Goal: Task Accomplishment & Management: Manage account settings

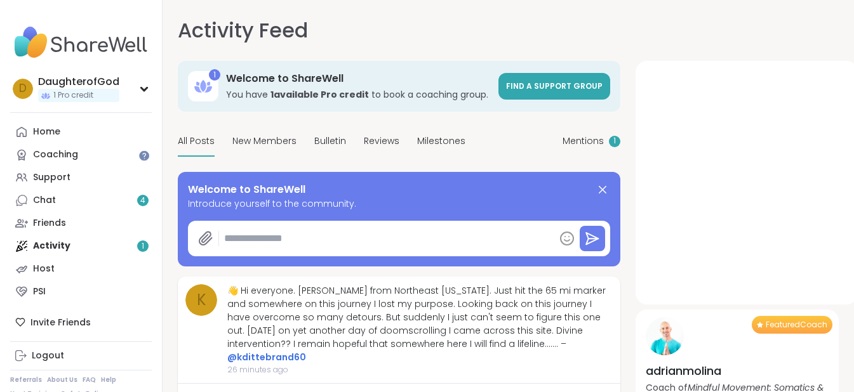
type textarea "*"
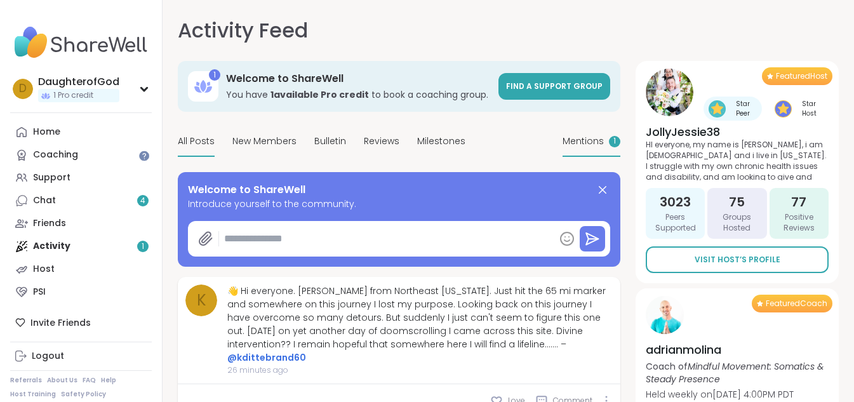
click at [575, 138] on span "Mentions" at bounding box center [583, 141] width 41 height 13
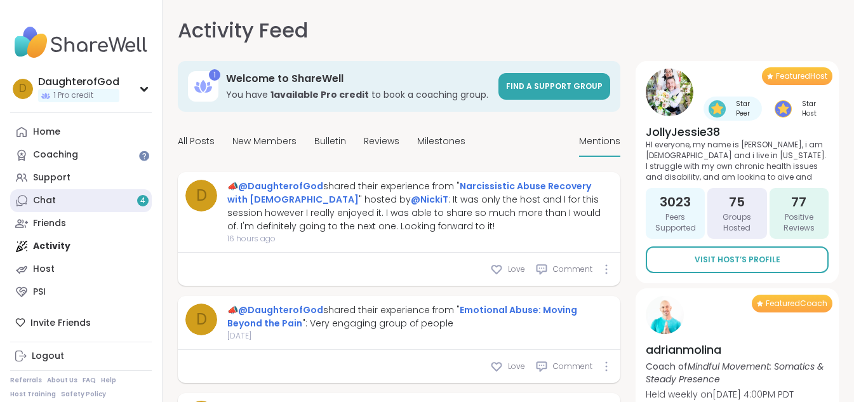
click at [89, 197] on link "Chat 4" at bounding box center [81, 200] width 142 height 23
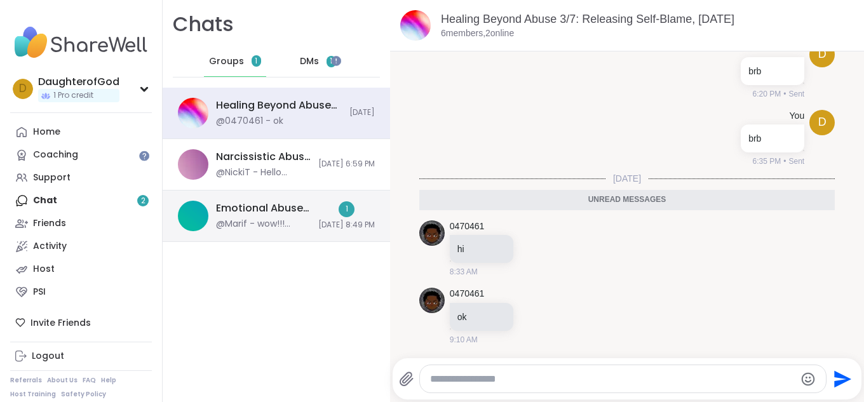
click at [272, 220] on div "@Marif - wow!!! thank you for the information, really apreciated it.🙏" at bounding box center [263, 224] width 95 height 13
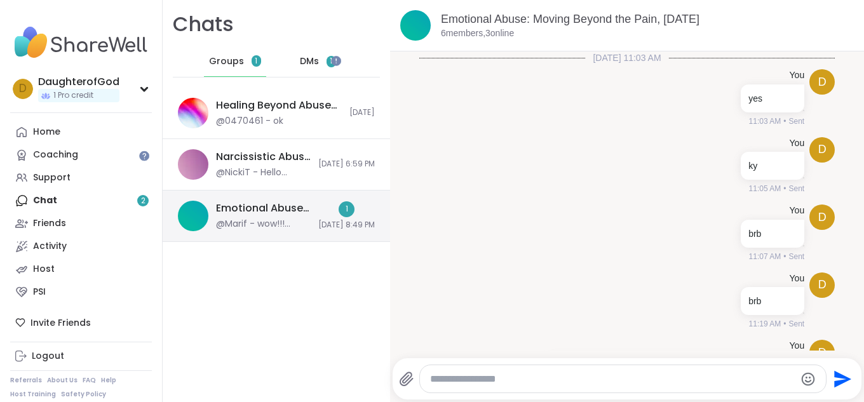
scroll to position [2156, 0]
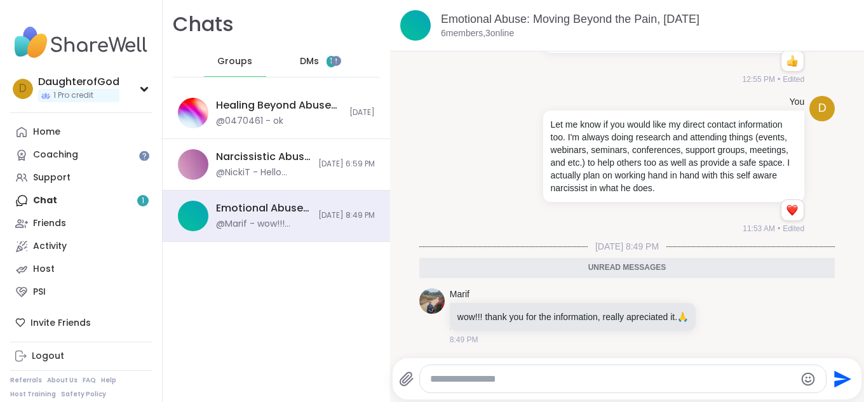
click at [482, 375] on textarea "Type your message" at bounding box center [612, 379] width 365 height 13
type textarea "**********"
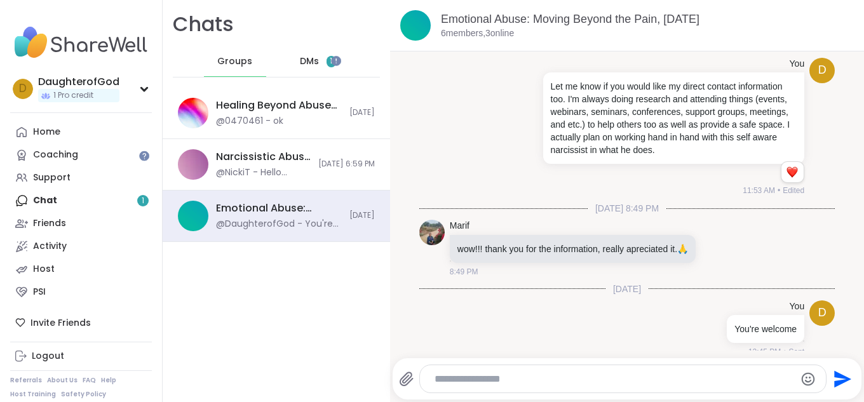
scroll to position [2206, 0]
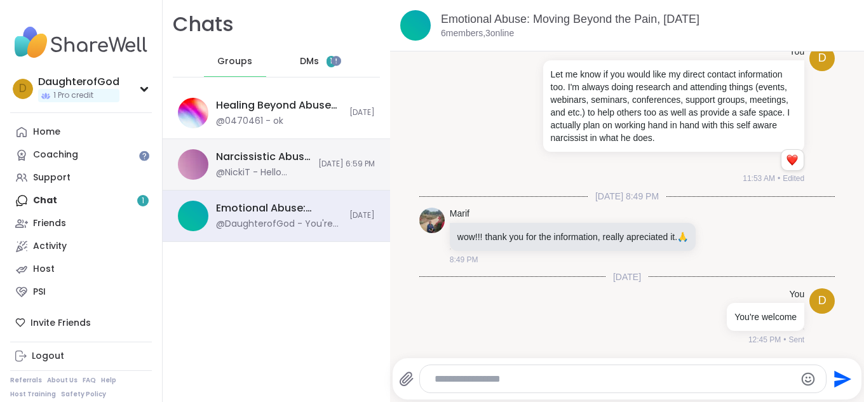
click at [279, 156] on div "Narcissistic Abuse Recovery with God, [DATE]" at bounding box center [263, 157] width 95 height 14
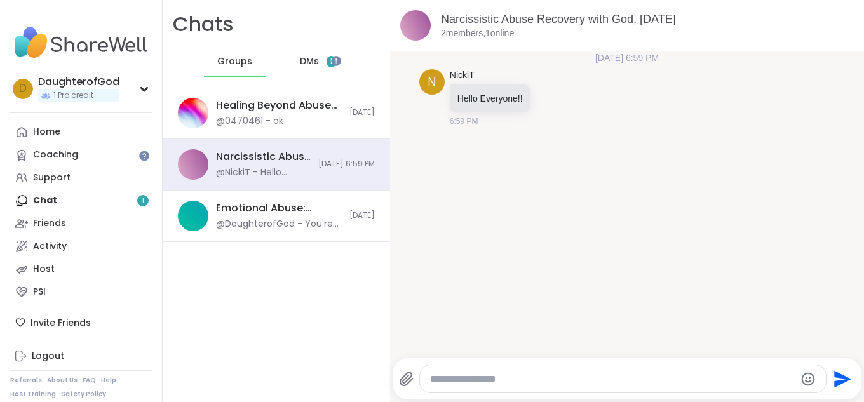
click at [326, 58] on span "1" at bounding box center [331, 61] width 10 height 11
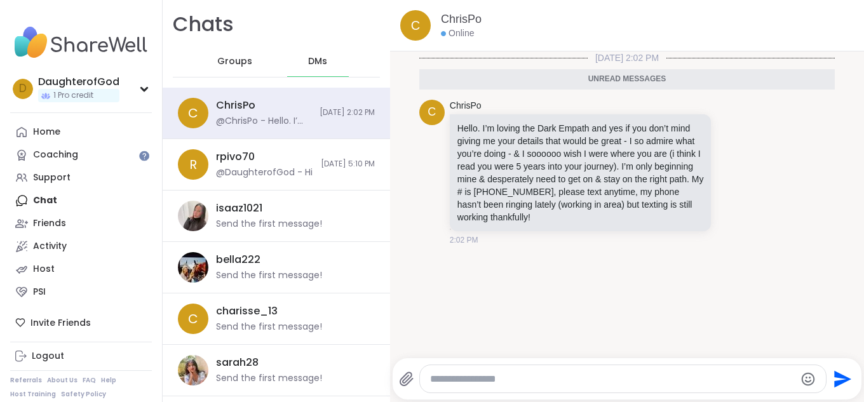
click at [487, 380] on textarea "Type your message" at bounding box center [612, 379] width 365 height 13
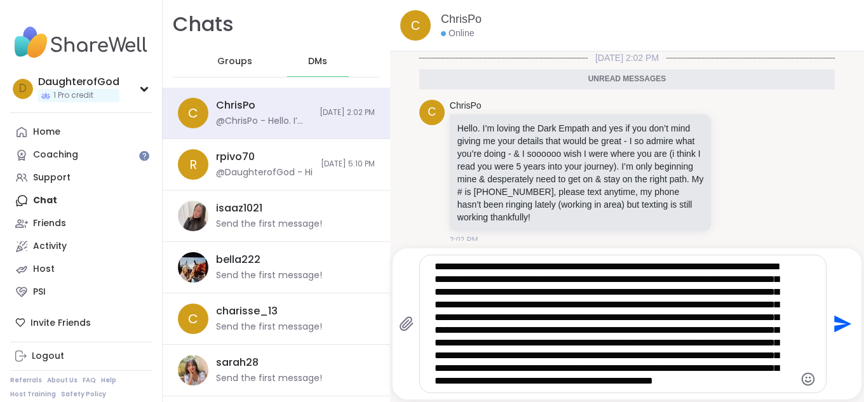
scroll to position [25, 0]
type textarea "**********"
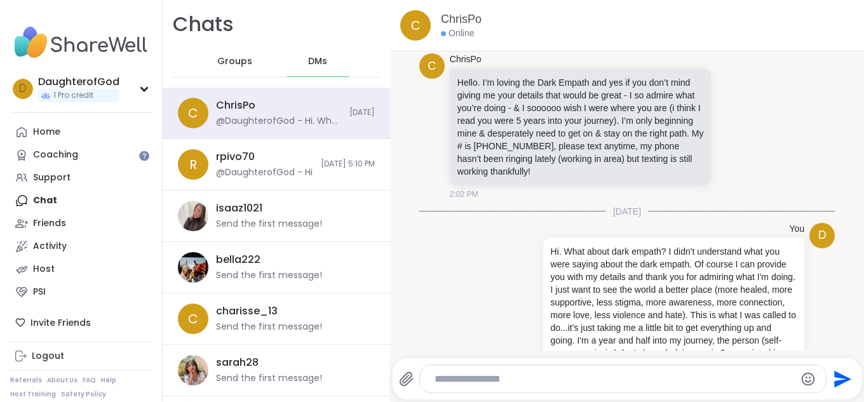
scroll to position [0, 0]
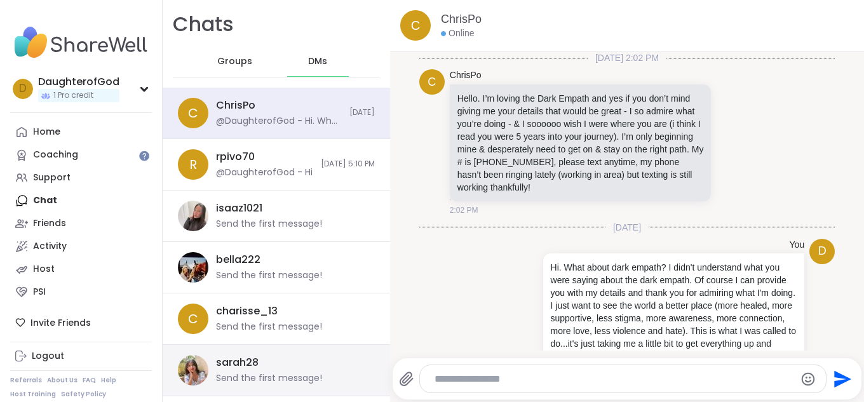
click at [284, 370] on div "sarah28 Send the first message!" at bounding box center [291, 370] width 151 height 29
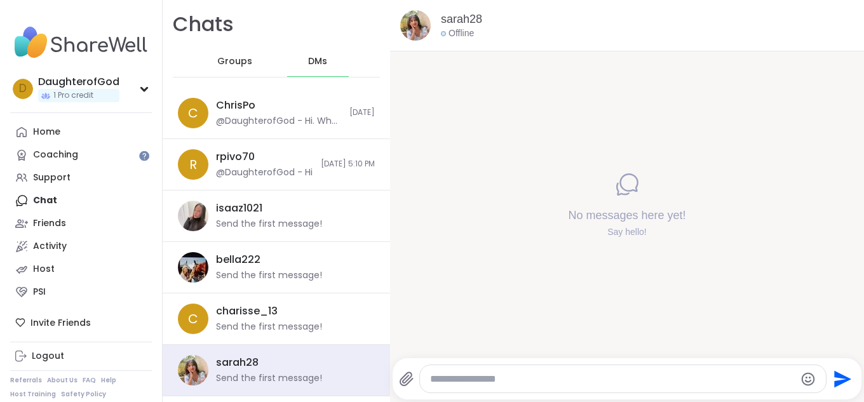
click at [482, 383] on textarea "Type your message" at bounding box center [612, 379] width 365 height 13
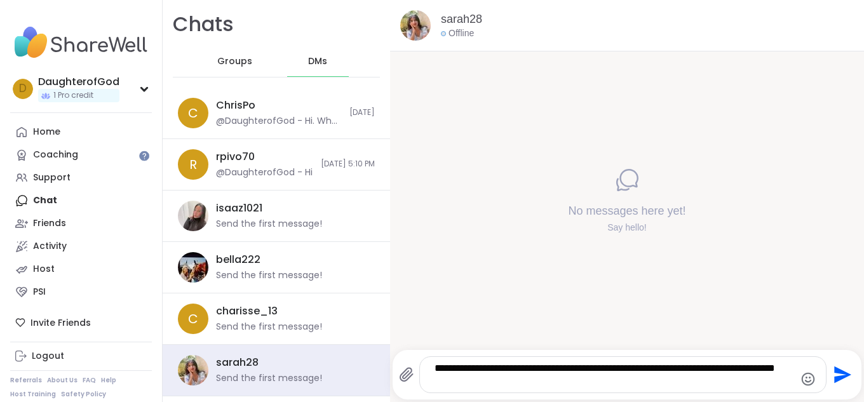
type textarea "**********"
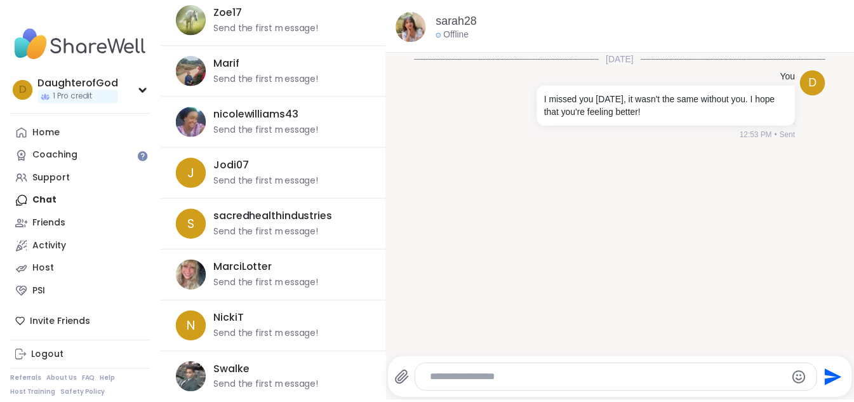
scroll to position [920, 0]
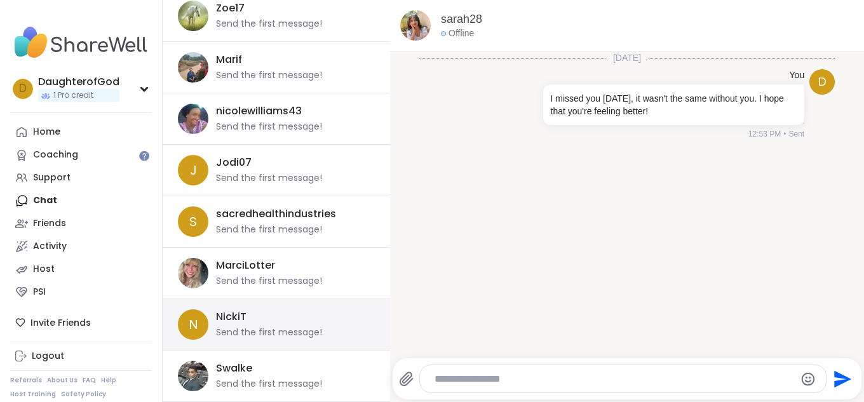
click at [304, 318] on div "NickiT Send the first message!" at bounding box center [291, 324] width 151 height 29
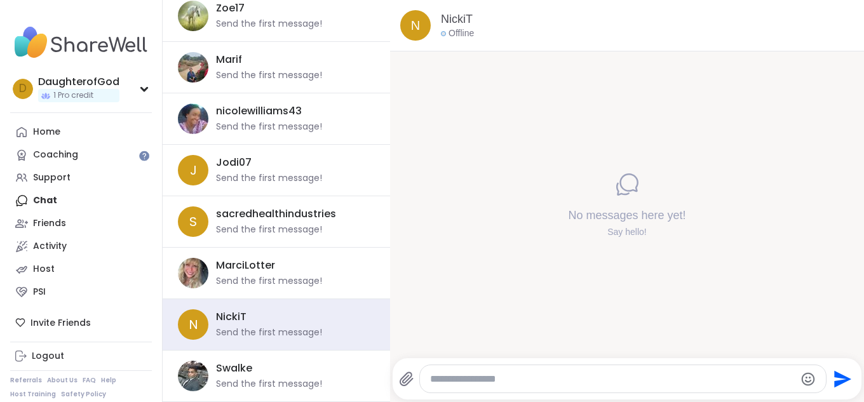
click at [493, 377] on textarea "Type your message" at bounding box center [612, 379] width 365 height 13
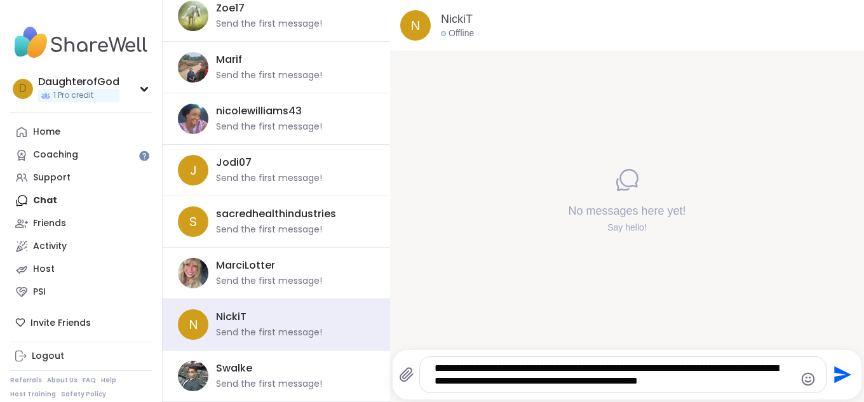
type textarea "**********"
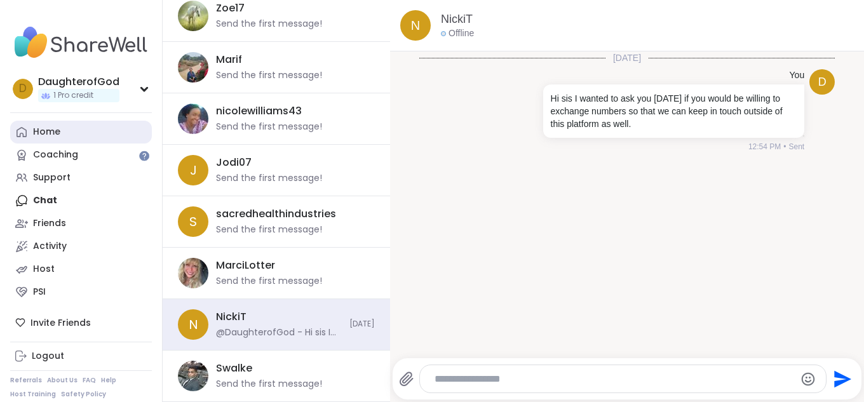
click at [61, 123] on link "Home" at bounding box center [81, 132] width 142 height 23
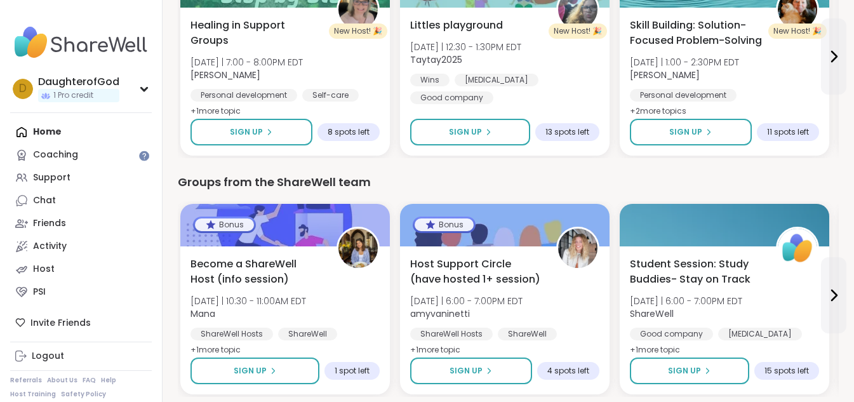
scroll to position [1445, 0]
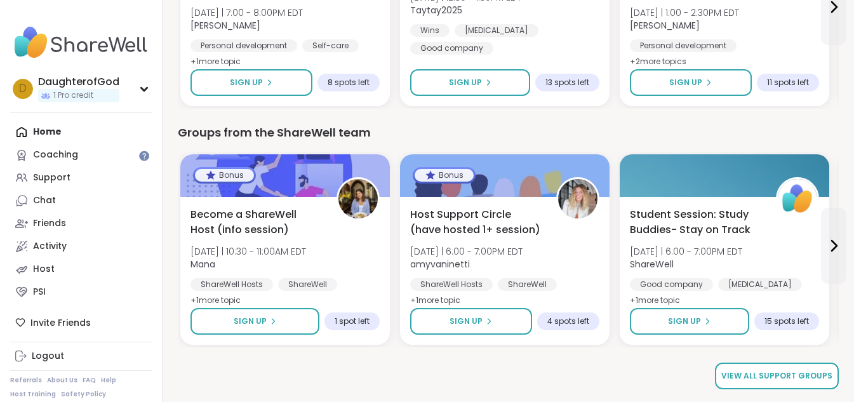
click at [812, 366] on link "View all support groups" at bounding box center [777, 376] width 124 height 27
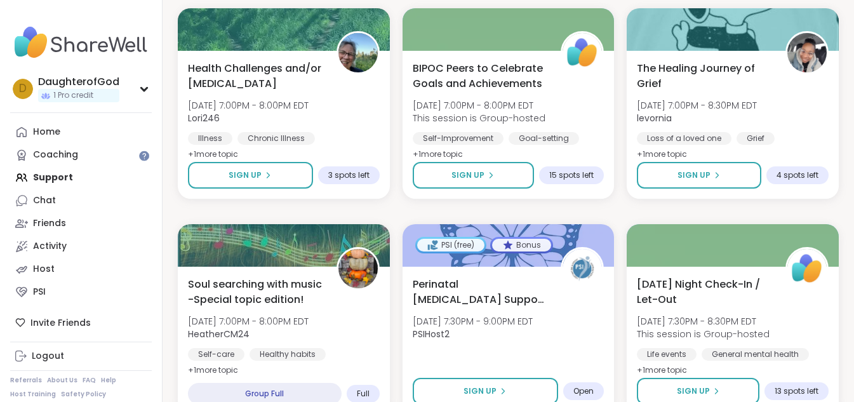
scroll to position [2462, 0]
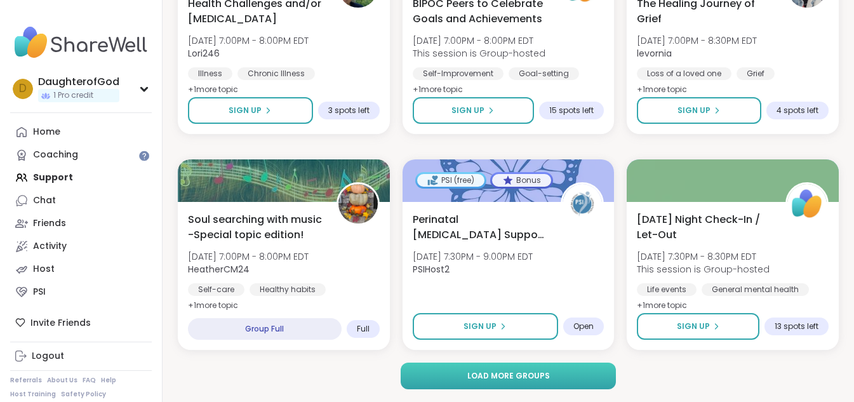
click at [602, 379] on button "Load more groups" at bounding box center [508, 376] width 215 height 27
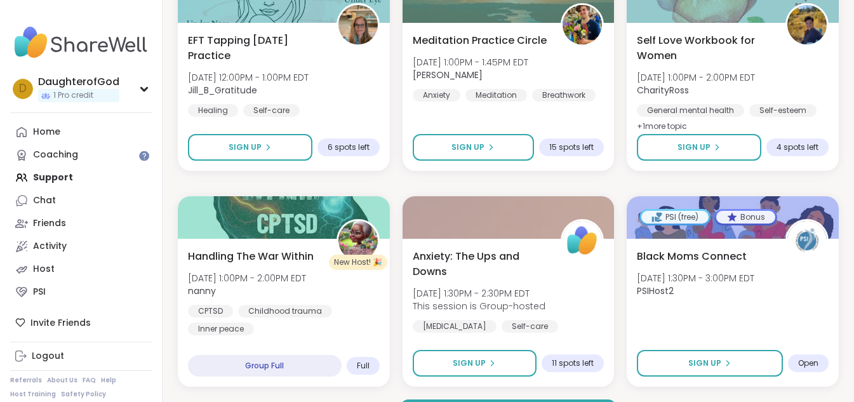
scroll to position [5053, 0]
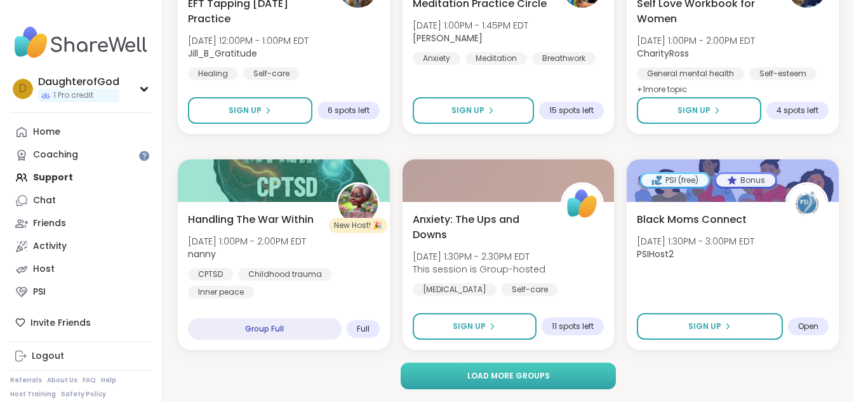
click at [453, 373] on button "Load more groups" at bounding box center [508, 376] width 215 height 27
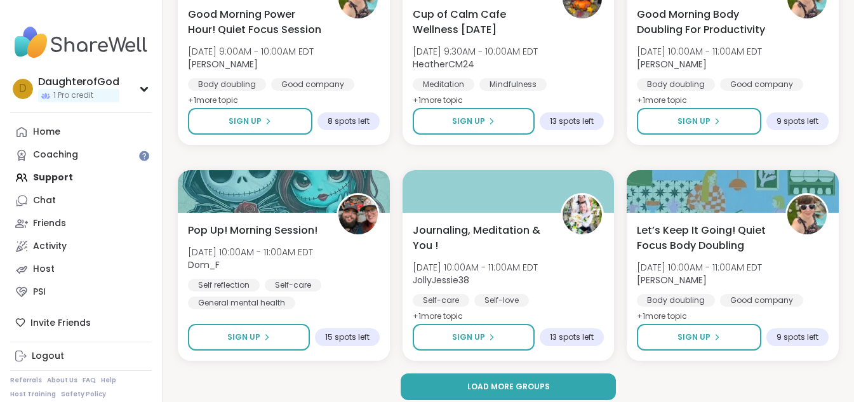
scroll to position [7644, 0]
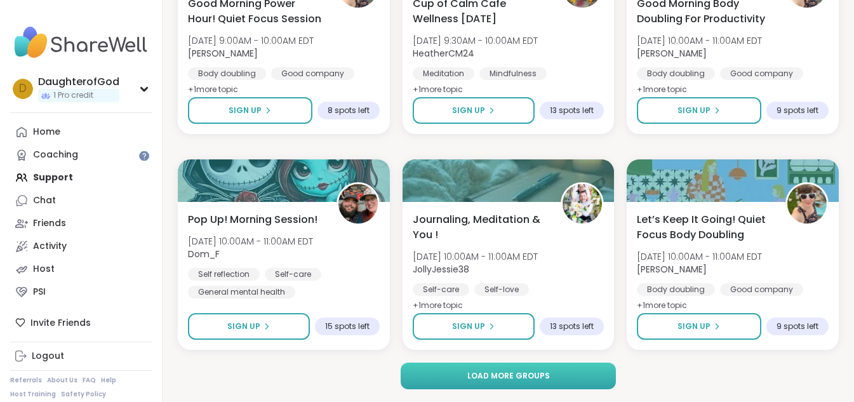
click at [599, 370] on button "Load more groups" at bounding box center [508, 376] width 215 height 27
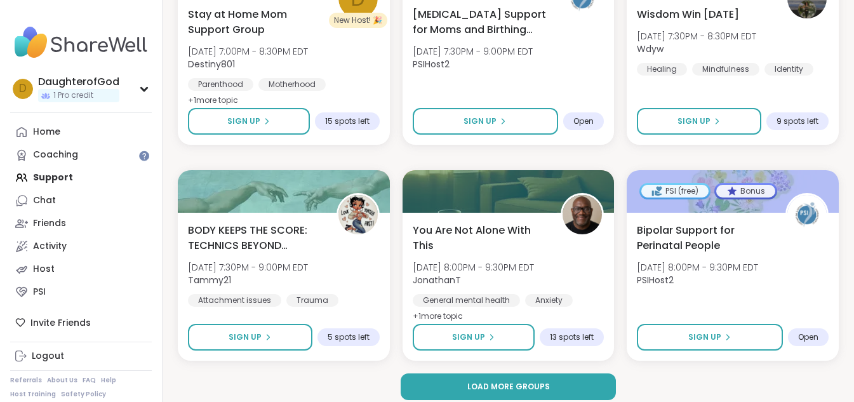
scroll to position [10235, 0]
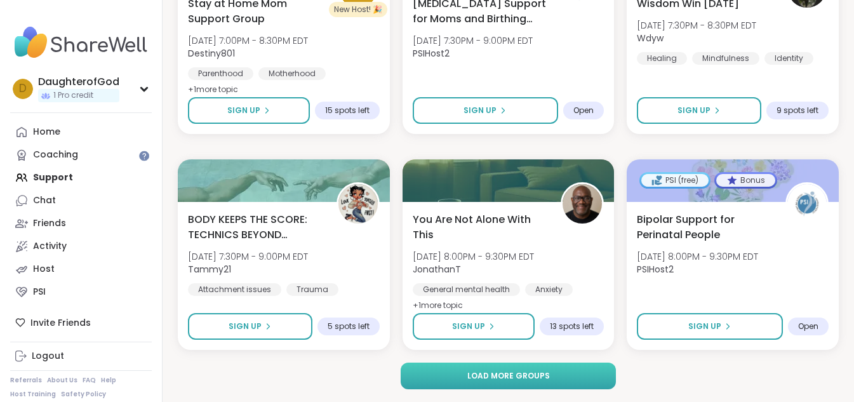
click at [597, 382] on button "Load more groups" at bounding box center [508, 376] width 215 height 27
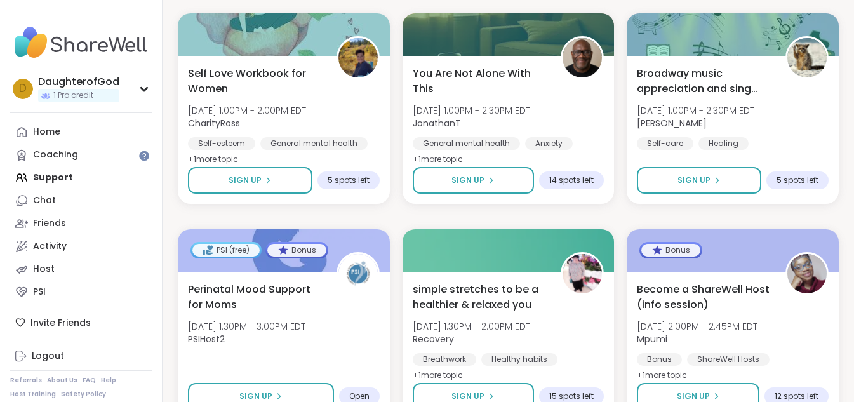
scroll to position [12827, 0]
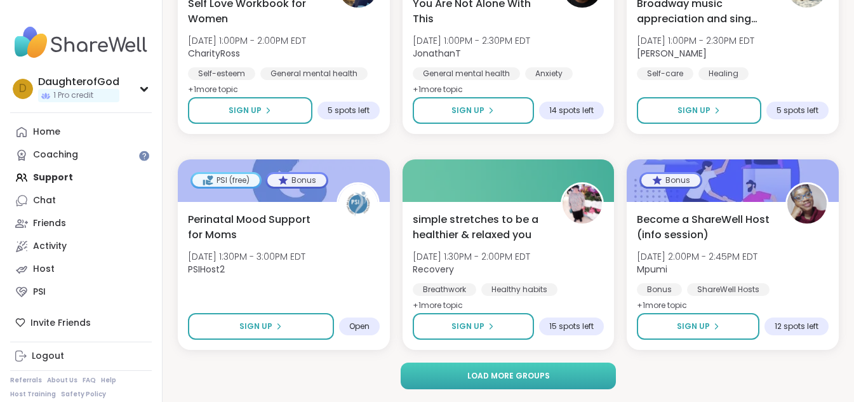
click at [582, 381] on button "Load more groups" at bounding box center [508, 376] width 215 height 27
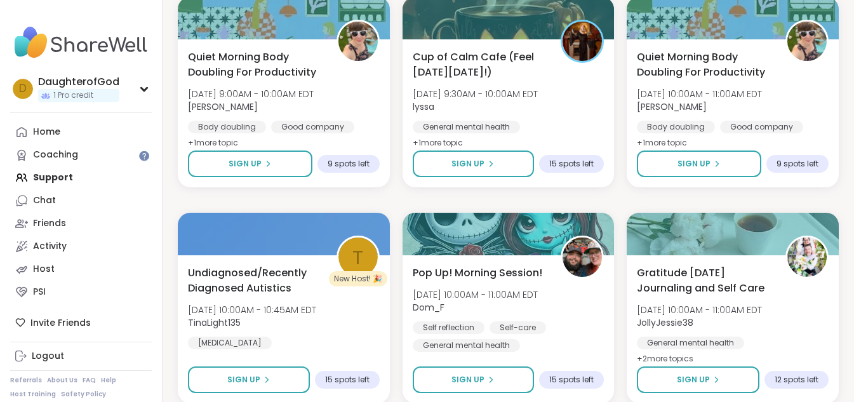
scroll to position [15418, 0]
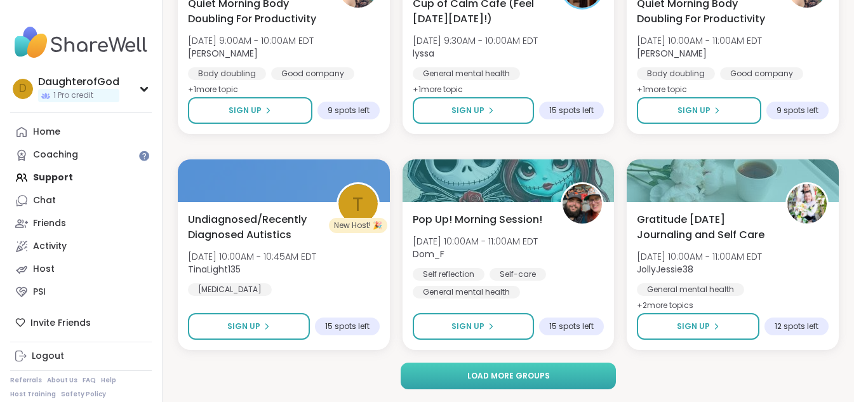
click at [595, 377] on button "Load more groups" at bounding box center [508, 376] width 215 height 27
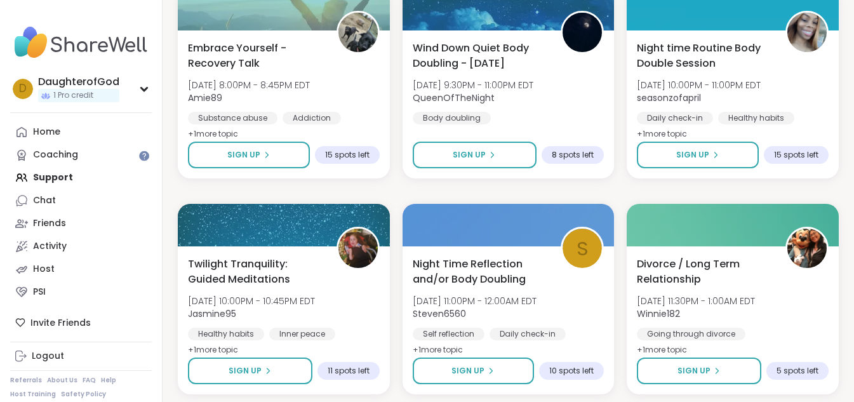
scroll to position [18009, 0]
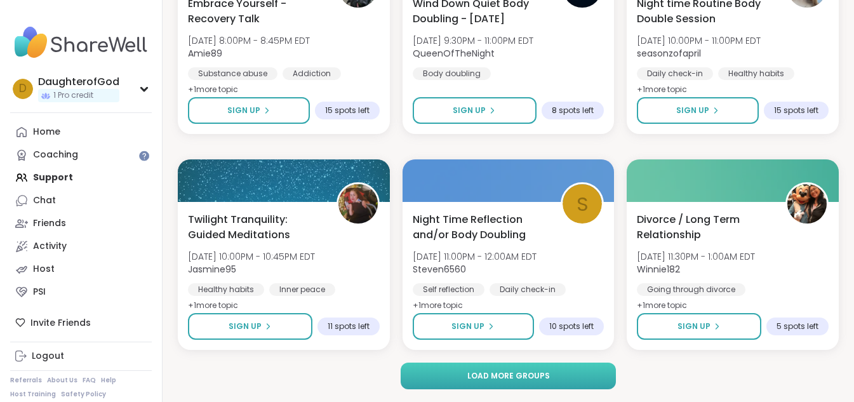
click at [595, 379] on button "Load more groups" at bounding box center [508, 376] width 215 height 27
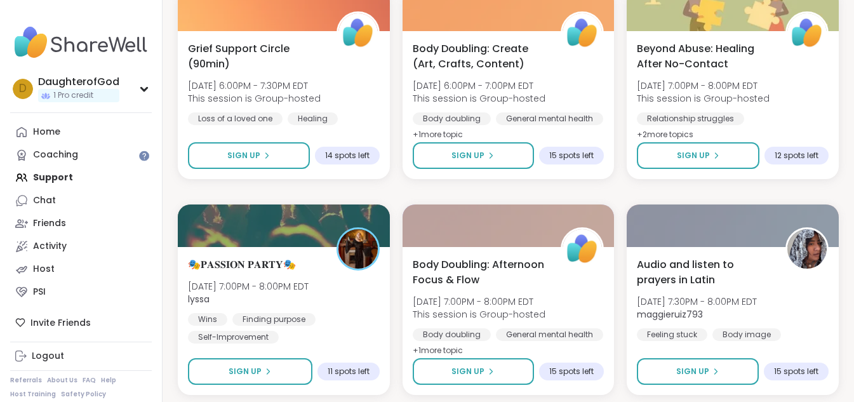
scroll to position [20600, 0]
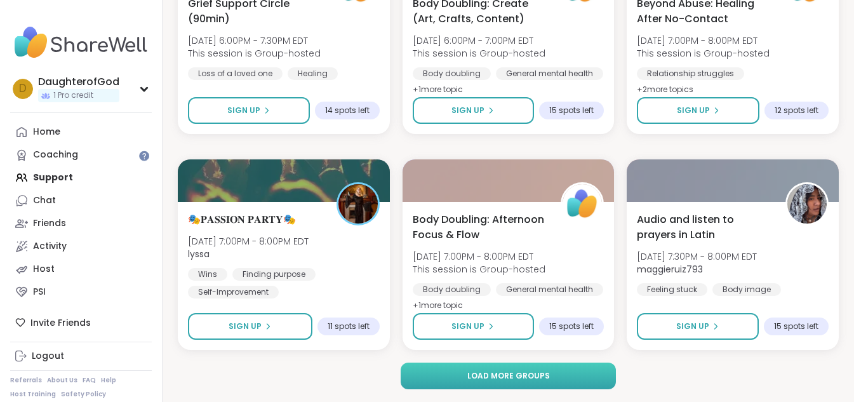
click at [591, 374] on button "Load more groups" at bounding box center [508, 376] width 215 height 27
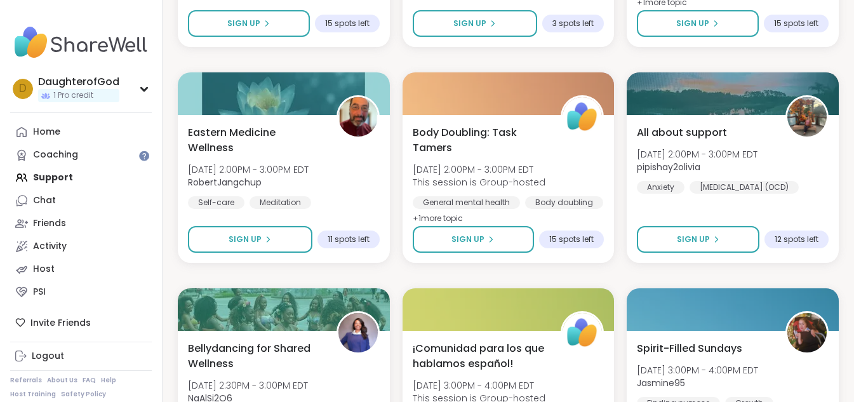
scroll to position [23191, 0]
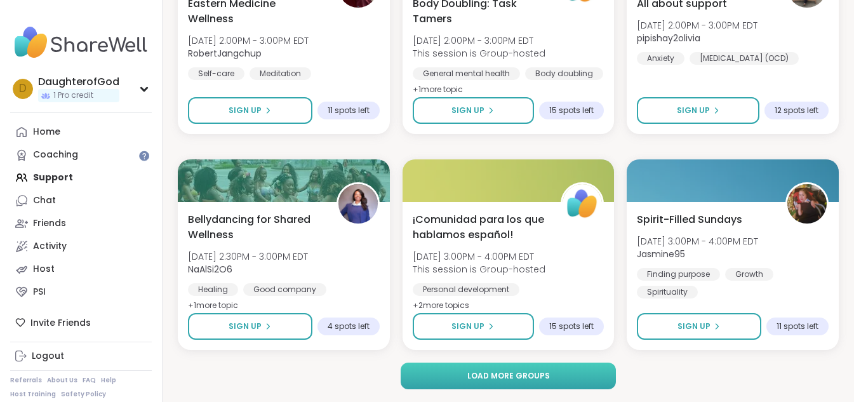
click at [601, 372] on button "Load more groups" at bounding box center [508, 376] width 215 height 27
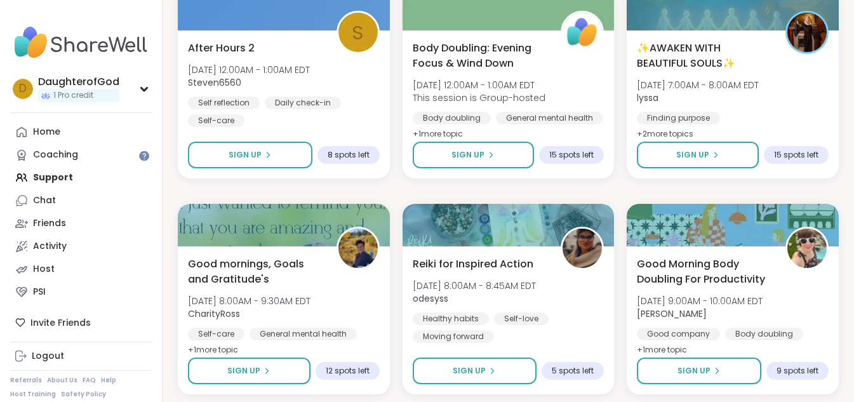
scroll to position [25783, 0]
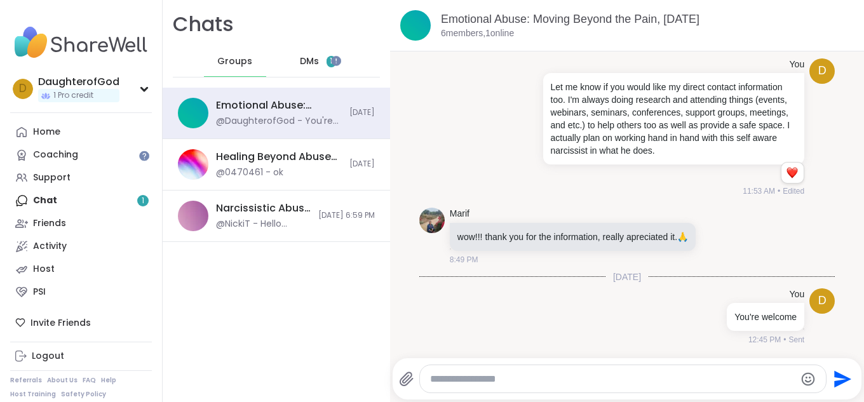
click at [306, 61] on span "DMs" at bounding box center [309, 61] width 19 height 13
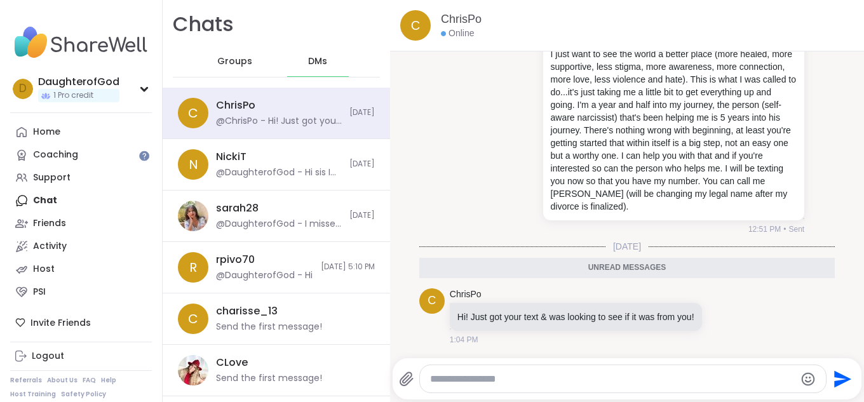
click at [564, 373] on textarea "Type your message" at bounding box center [612, 379] width 365 height 13
type textarea "*"
type textarea "**********"
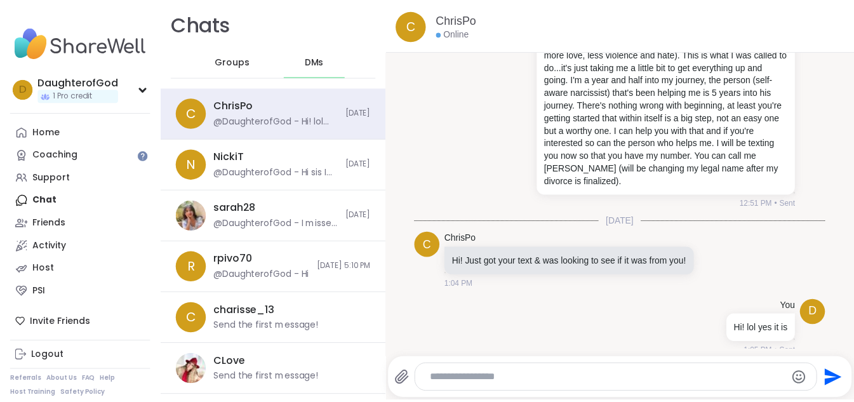
scroll to position [314, 0]
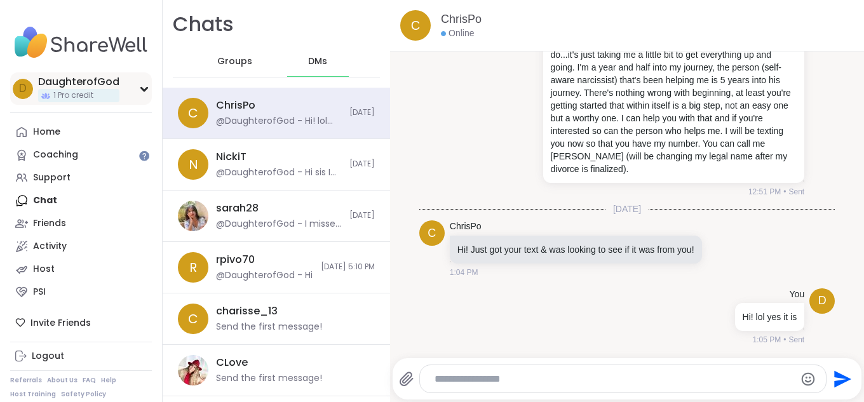
click at [133, 86] on div "D DaughterofGod 1 Pro credit" at bounding box center [81, 88] width 142 height 32
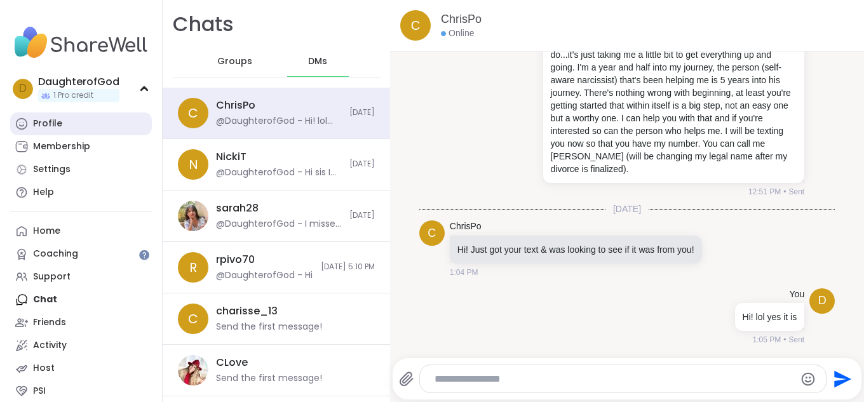
click at [77, 124] on link "Profile" at bounding box center [81, 123] width 142 height 23
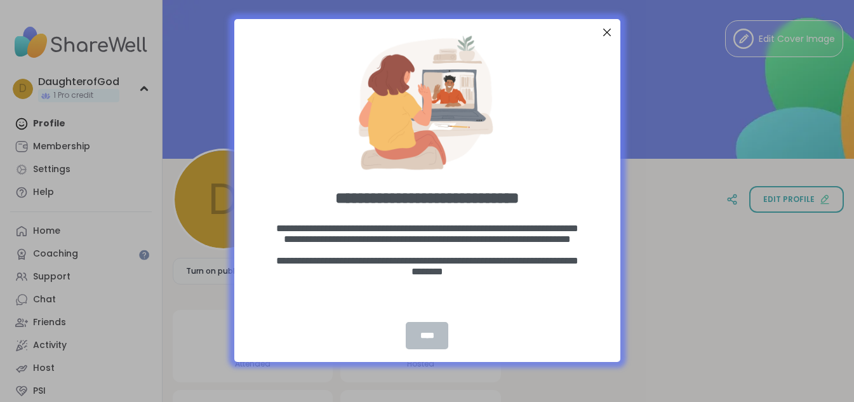
click at [413, 337] on div "****" at bounding box center [427, 335] width 42 height 27
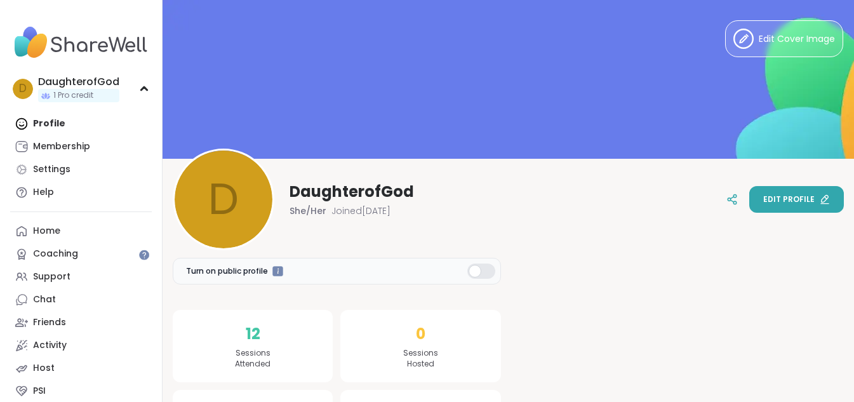
click at [799, 206] on button "Edit profile" at bounding box center [796, 199] width 95 height 27
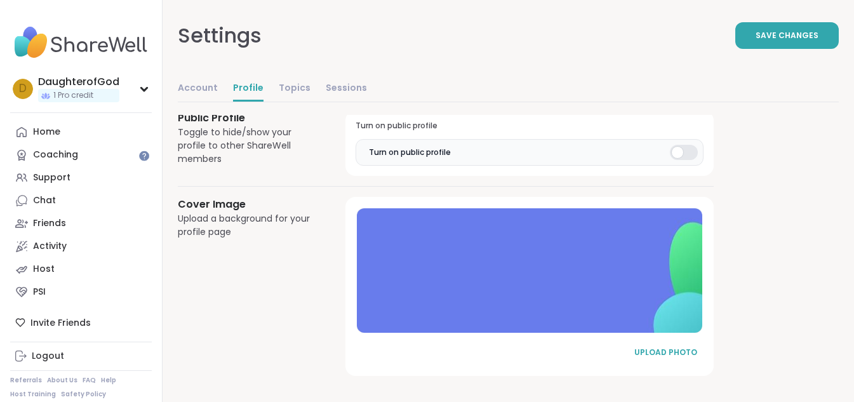
scroll to position [690, 0]
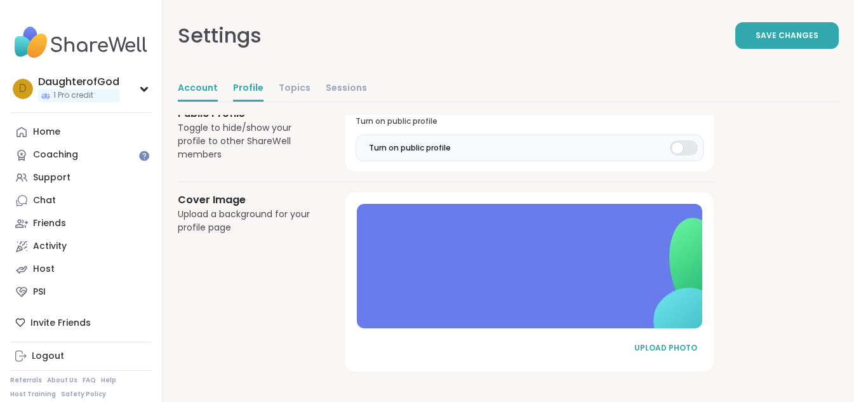
click at [184, 93] on link "Account" at bounding box center [198, 88] width 40 height 25
select select "**"
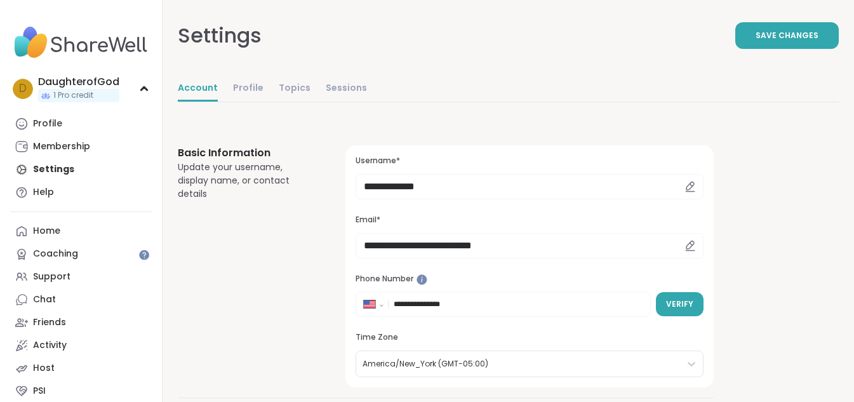
click at [687, 191] on icon at bounding box center [690, 191] width 9 height 0
click at [631, 187] on input "**********" at bounding box center [530, 186] width 348 height 25
type input "*"
type input "**********"
click at [620, 246] on input "**********" at bounding box center [530, 245] width 348 height 25
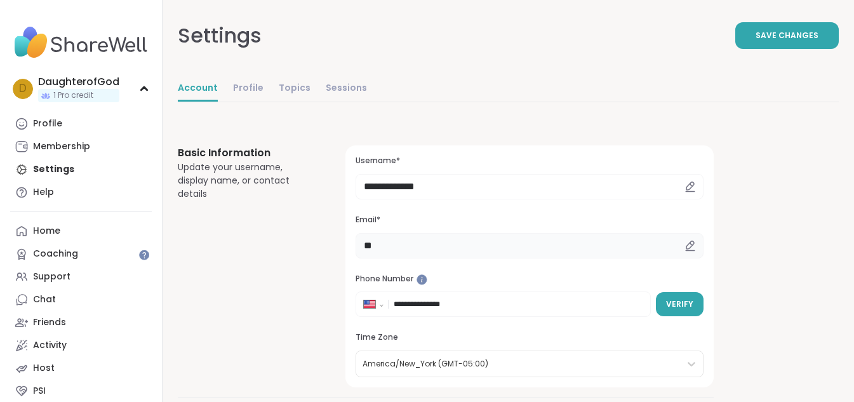
type input "*"
type input "**********"
click at [554, 303] on input "**********" at bounding box center [518, 304] width 249 height 13
type input "**********"
click at [687, 301] on span "Verify" at bounding box center [679, 303] width 27 height 11
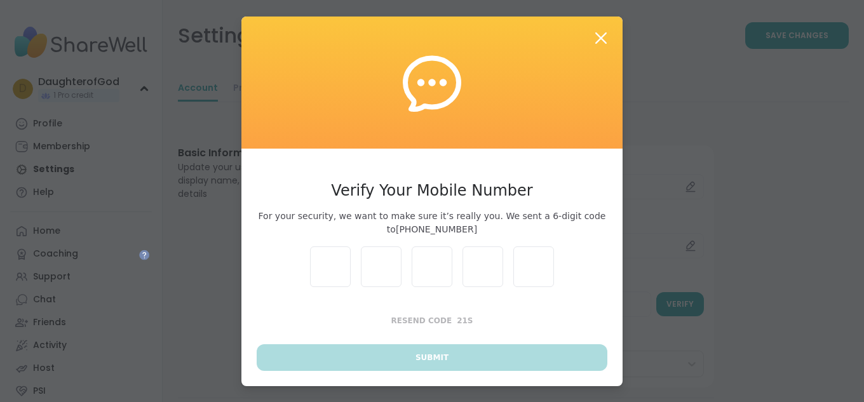
click at [595, 41] on icon at bounding box center [600, 38] width 23 height 23
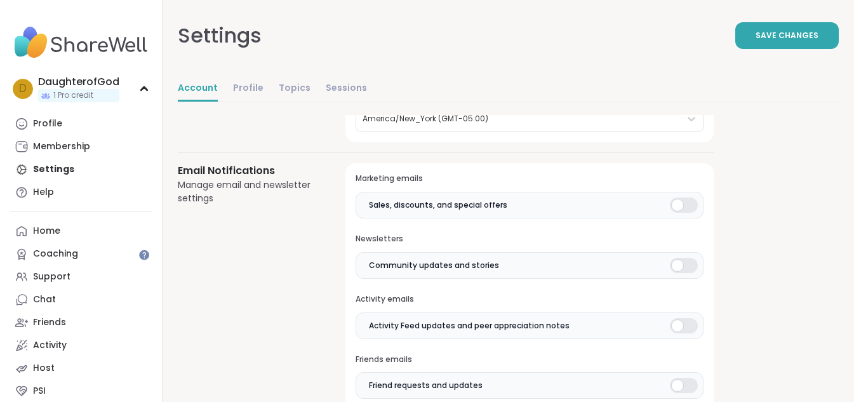
scroll to position [271, 0]
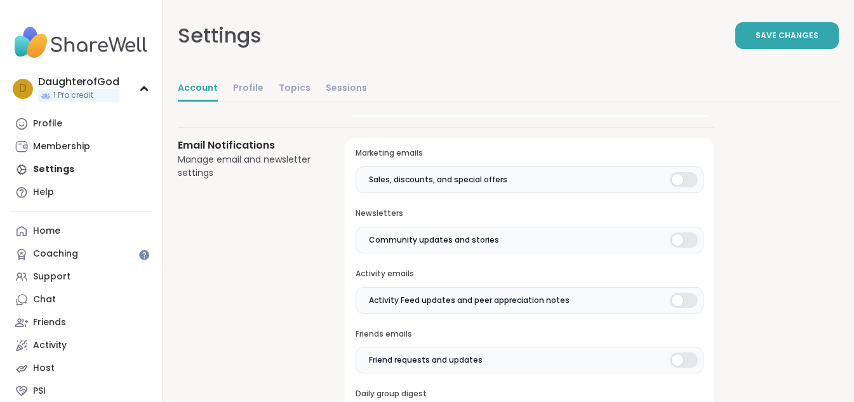
click at [678, 179] on div at bounding box center [684, 179] width 28 height 15
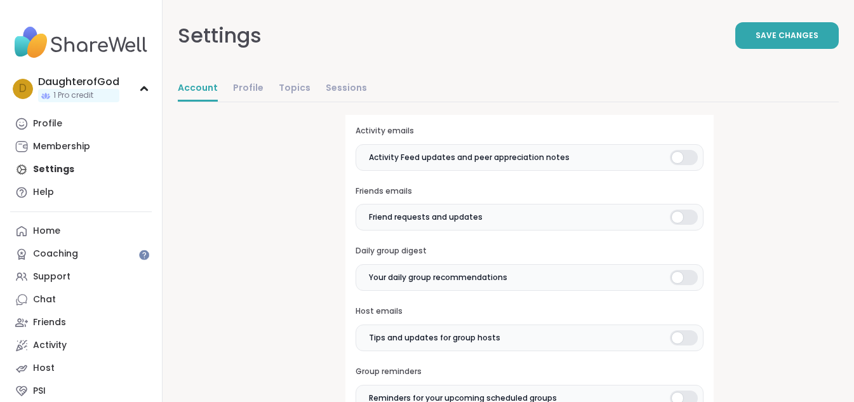
scroll to position [423, 0]
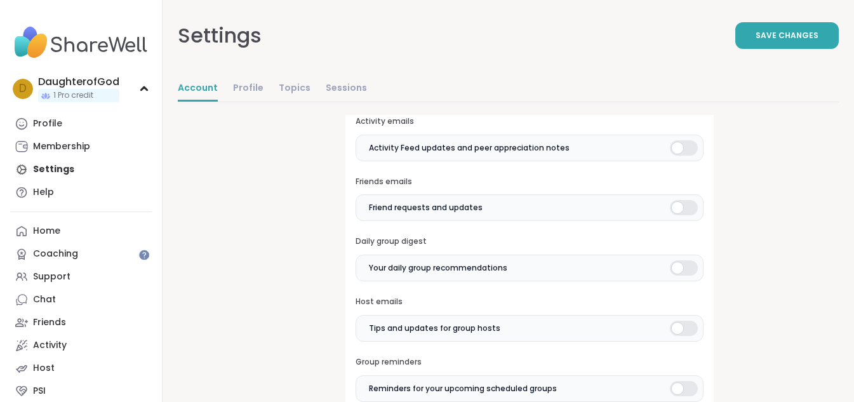
click at [683, 269] on div at bounding box center [684, 267] width 28 height 15
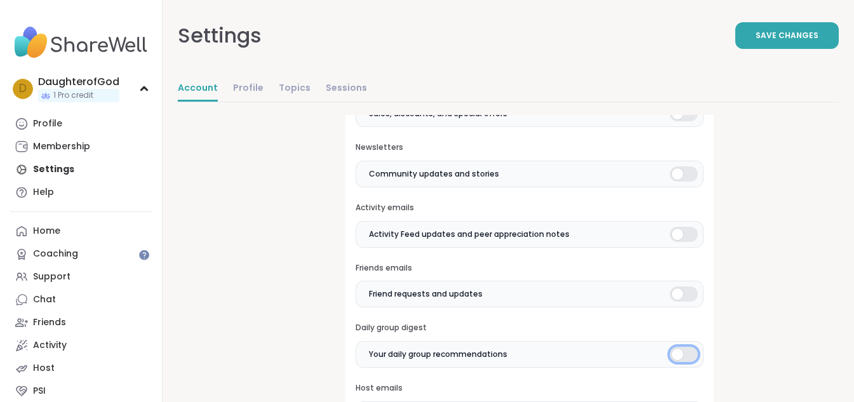
scroll to position [321, 0]
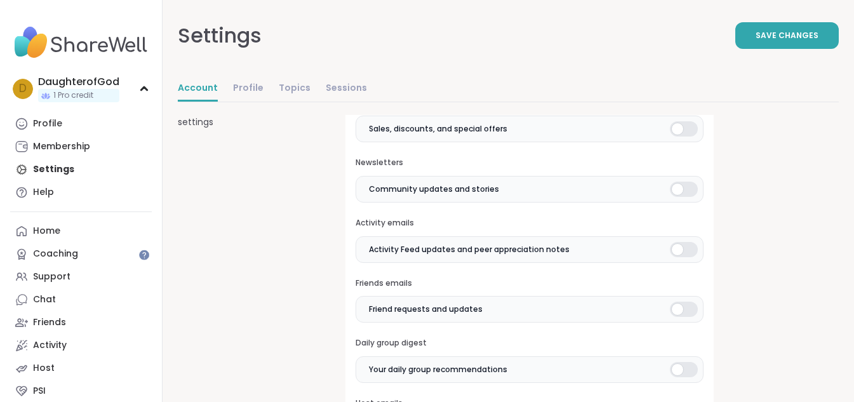
click at [676, 187] on div at bounding box center [684, 189] width 28 height 15
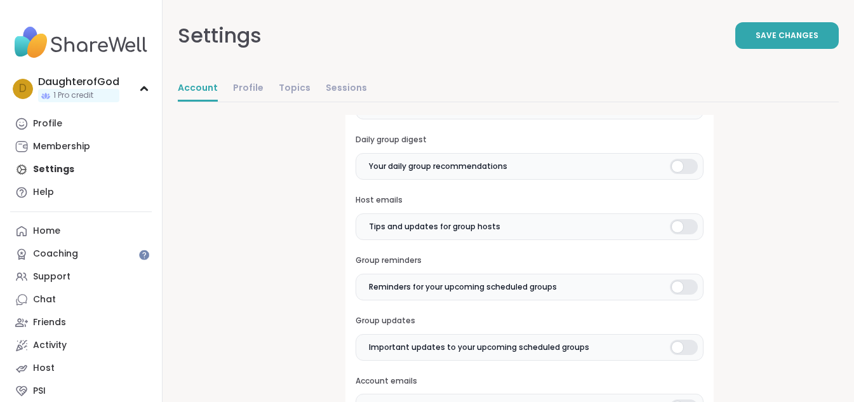
scroll to position [575, 0]
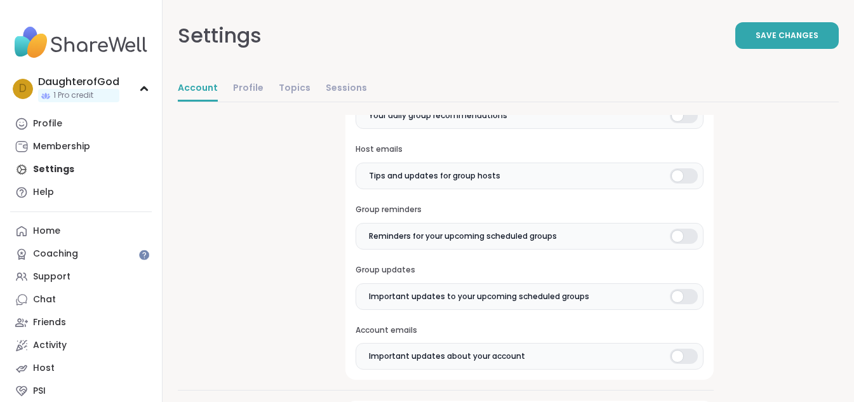
click at [678, 238] on div at bounding box center [684, 236] width 28 height 15
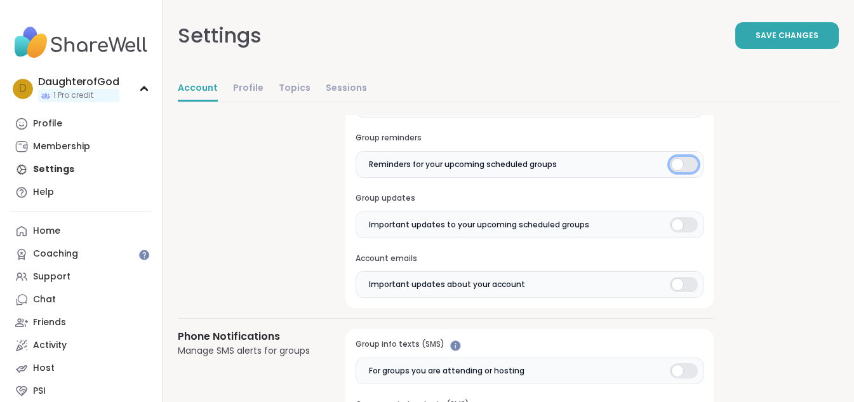
scroll to position [652, 0]
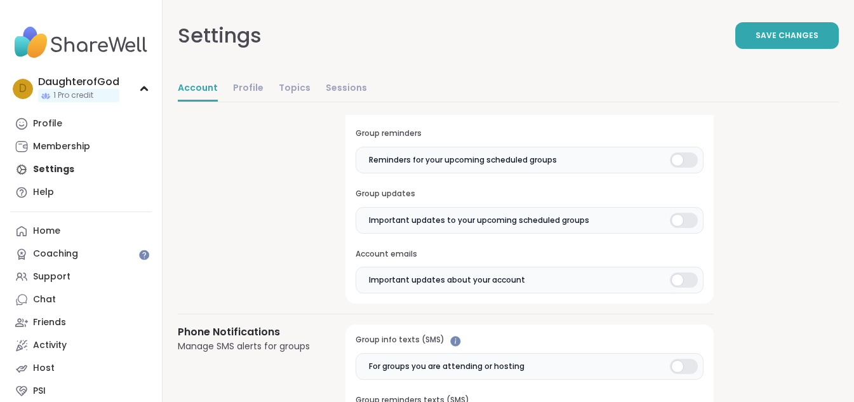
click at [674, 281] on div at bounding box center [684, 279] width 28 height 15
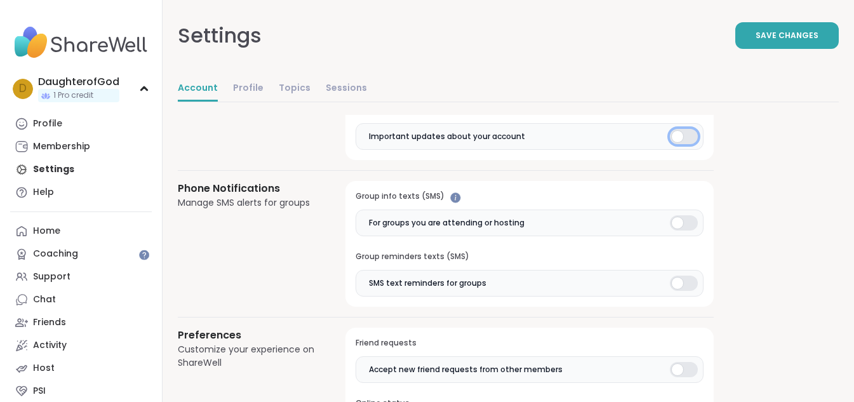
scroll to position [846, 0]
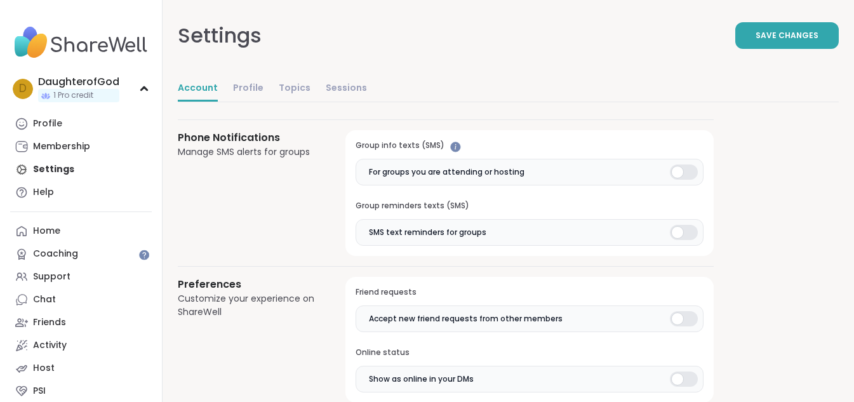
click at [676, 233] on div at bounding box center [684, 232] width 28 height 15
click at [673, 170] on div at bounding box center [684, 171] width 28 height 15
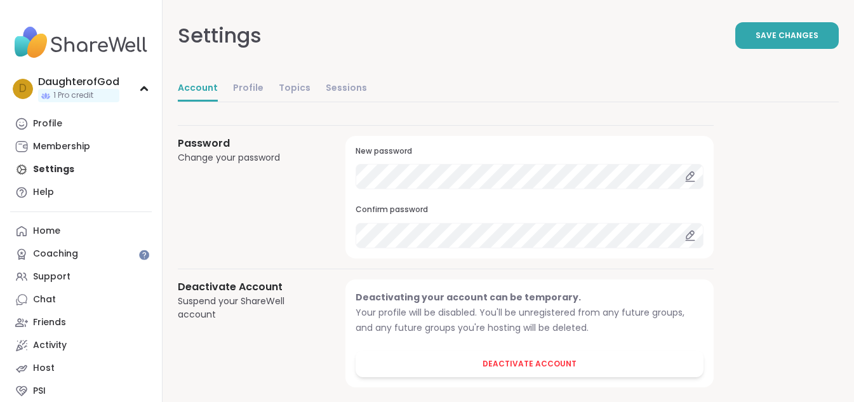
scroll to position [1150, 0]
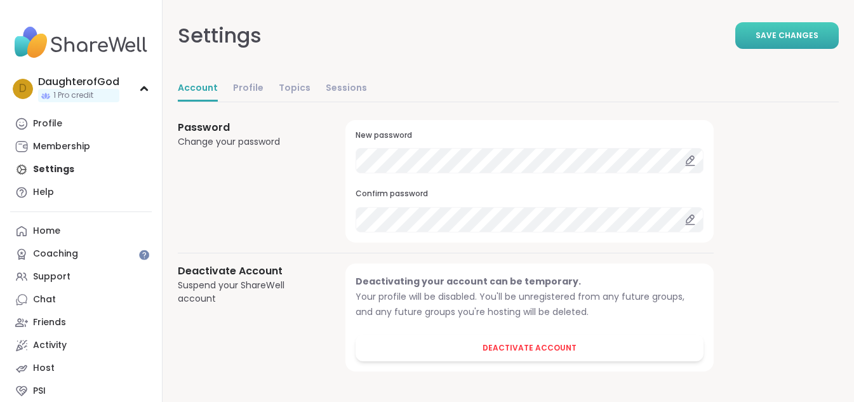
click at [773, 44] on button "Save Changes" at bounding box center [787, 35] width 104 height 27
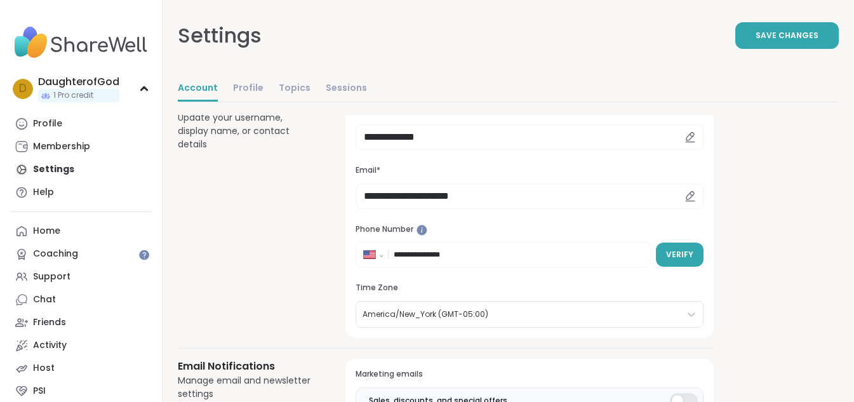
scroll to position [0, 0]
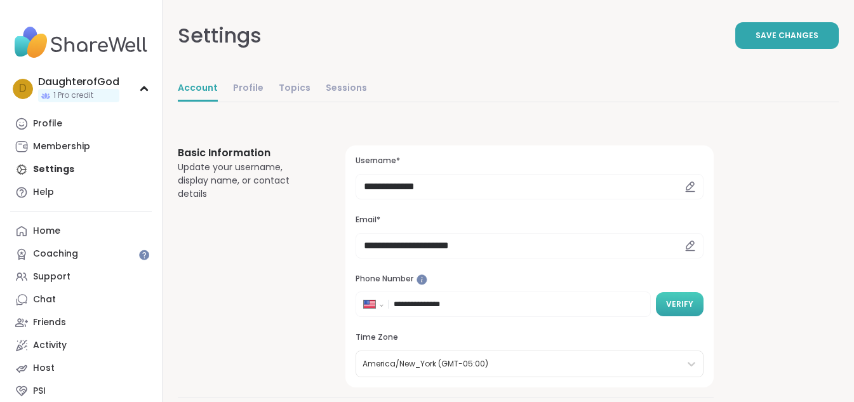
click at [678, 304] on span "Verify" at bounding box center [679, 303] width 27 height 11
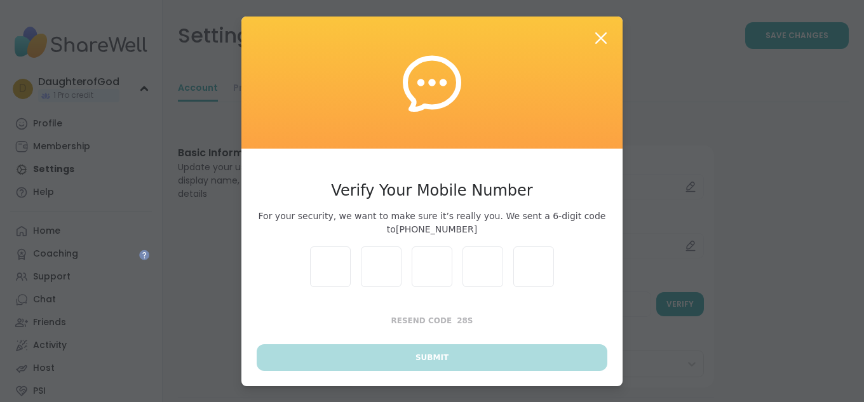
click at [328, 271] on input "text" at bounding box center [330, 266] width 41 height 41
type input "*"
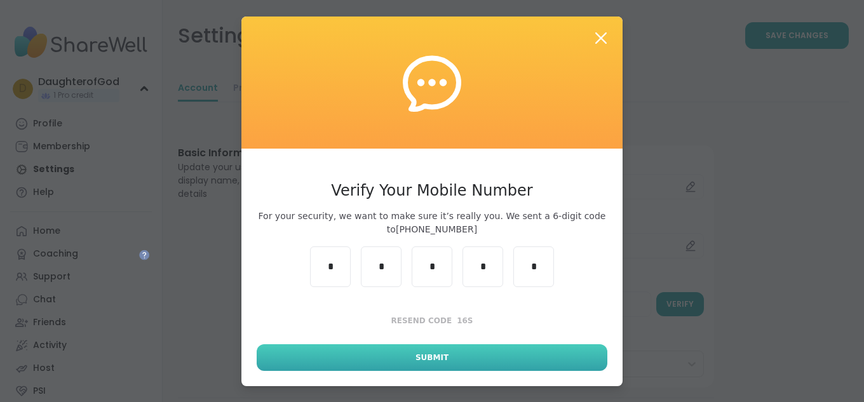
type input "*"
click at [317, 355] on button "Submit" at bounding box center [432, 357] width 351 height 27
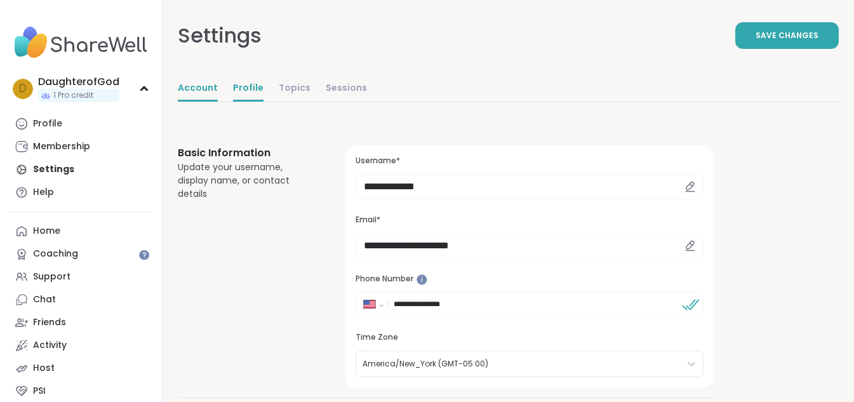
click at [254, 90] on link "Profile" at bounding box center [248, 88] width 30 height 25
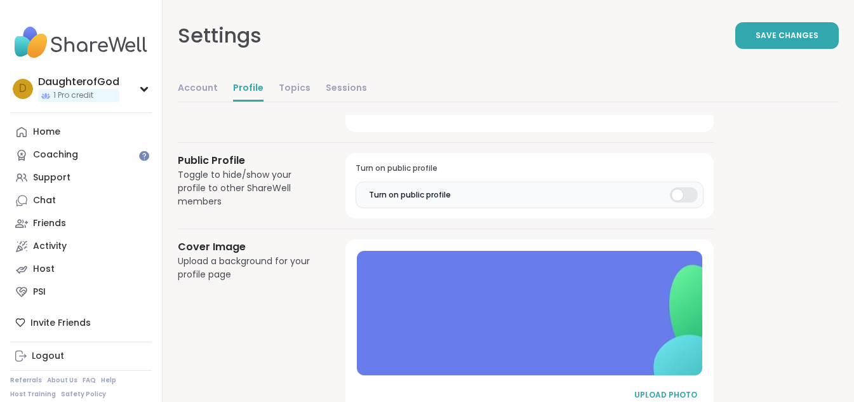
scroll to position [690, 0]
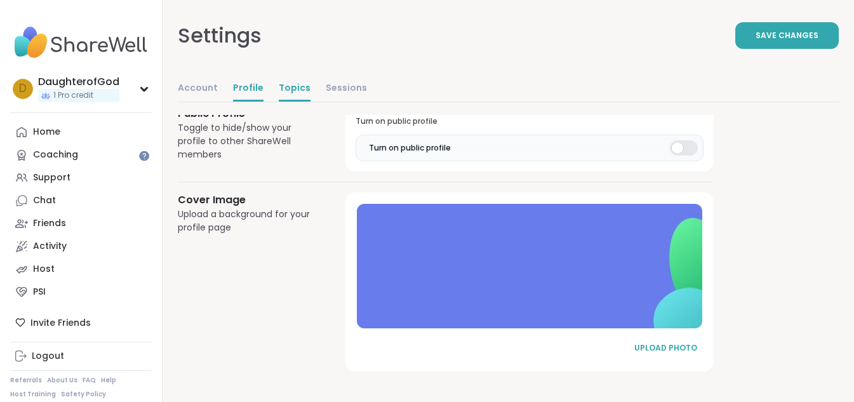
click at [301, 90] on link "Topics" at bounding box center [295, 88] width 32 height 25
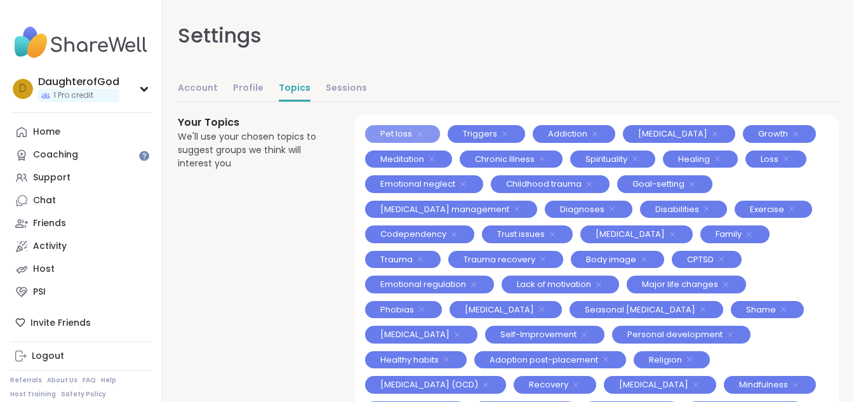
click at [419, 133] on icon at bounding box center [419, 133] width 5 height 5
click at [667, 235] on icon at bounding box center [672, 234] width 10 height 10
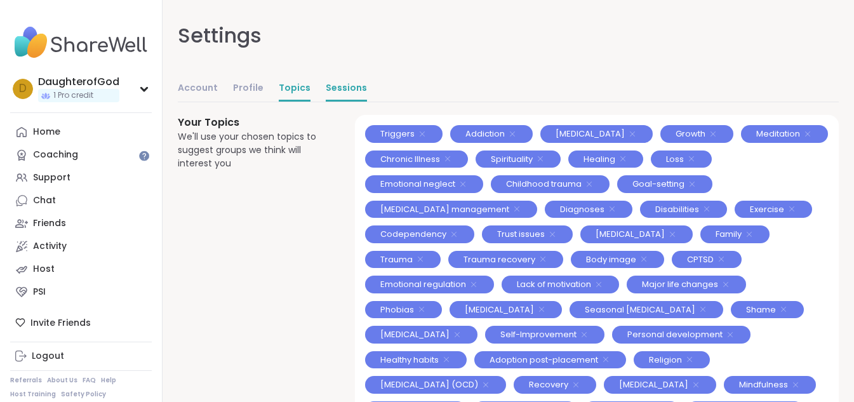
click at [346, 89] on link "Sessions" at bounding box center [346, 88] width 41 height 25
